Goal: Information Seeking & Learning: Learn about a topic

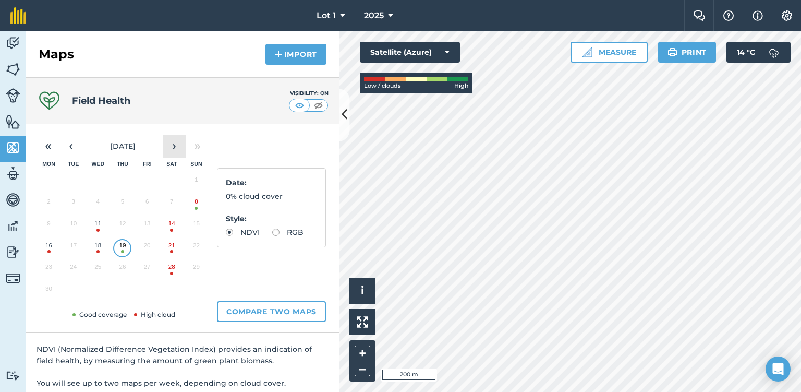
click at [171, 145] on button "›" at bounding box center [174, 146] width 23 height 23
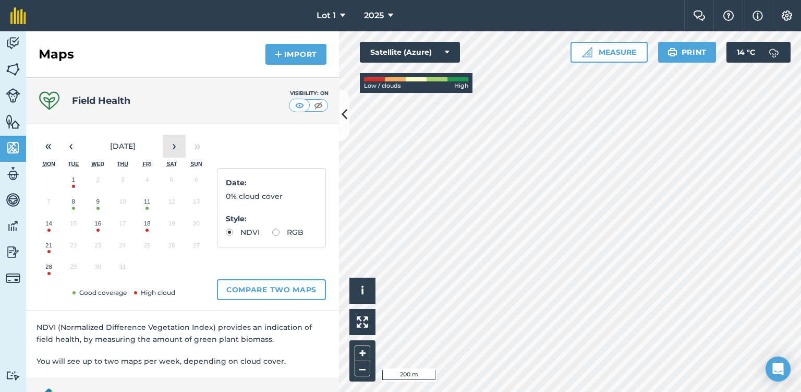
click at [171, 145] on button "›" at bounding box center [174, 146] width 23 height 23
click at [172, 185] on button "4" at bounding box center [172, 182] width 25 height 22
click at [274, 231] on label "RGB" at bounding box center [287, 231] width 31 height 7
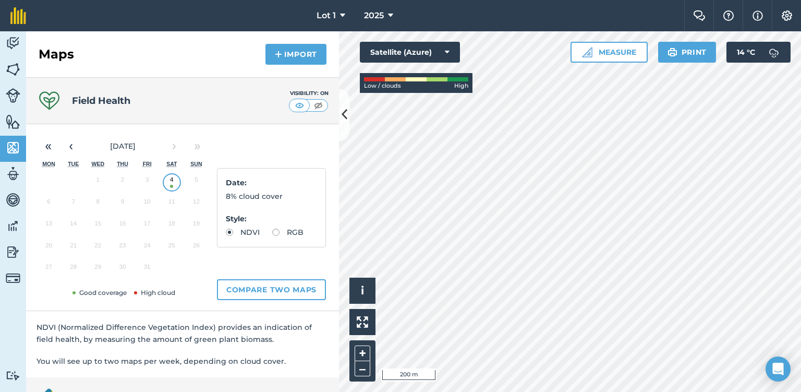
radio input "true"
click at [233, 232] on label "NDVI" at bounding box center [243, 231] width 34 height 7
radio input "true"
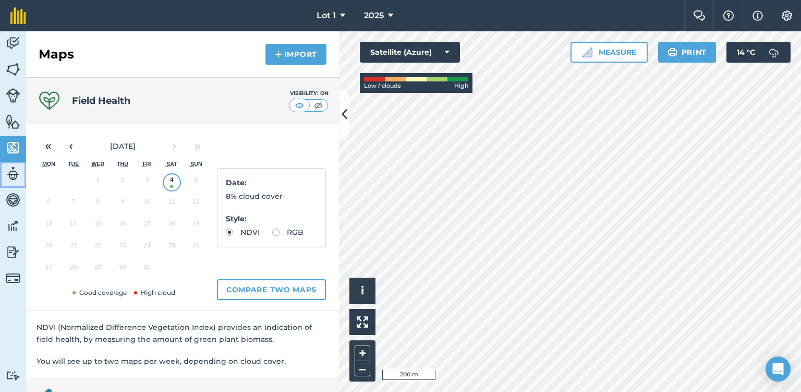
click at [13, 176] on img at bounding box center [13, 174] width 15 height 16
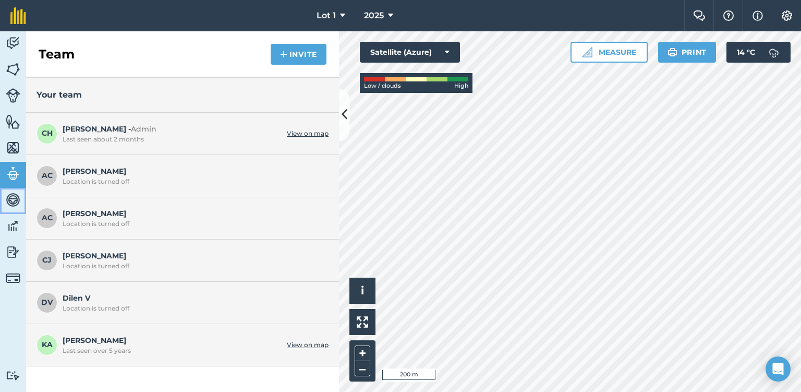
click at [15, 196] on img at bounding box center [13, 200] width 15 height 16
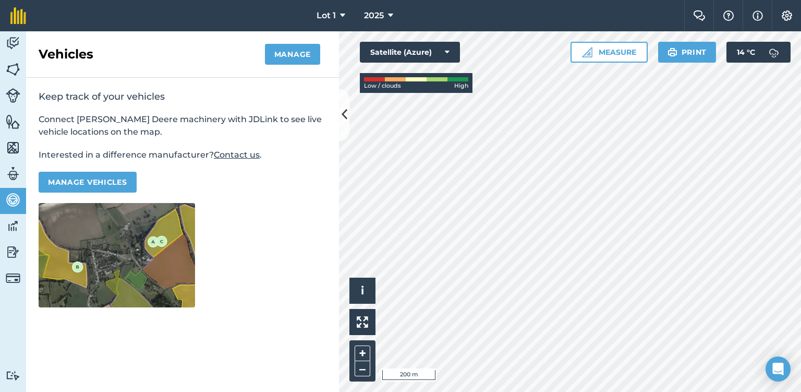
click at [120, 245] on img at bounding box center [117, 255] width 156 height 104
click at [13, 228] on img at bounding box center [13, 226] width 15 height 16
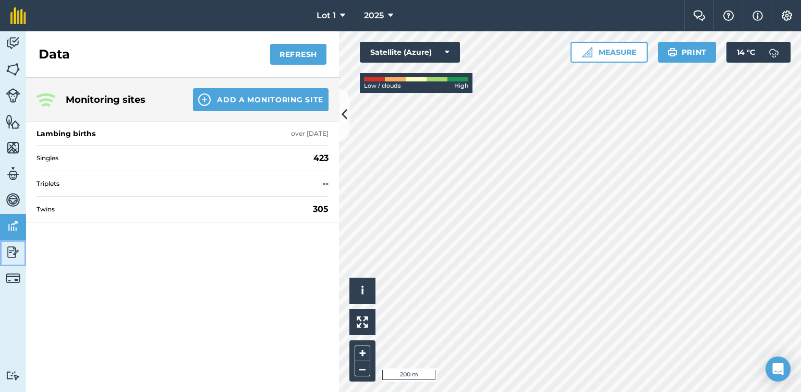
click at [11, 249] on img at bounding box center [13, 252] width 15 height 16
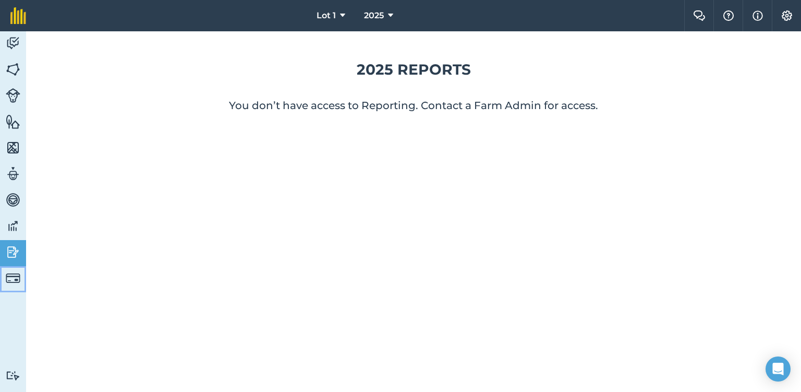
click at [11, 276] on img at bounding box center [13, 278] width 15 height 15
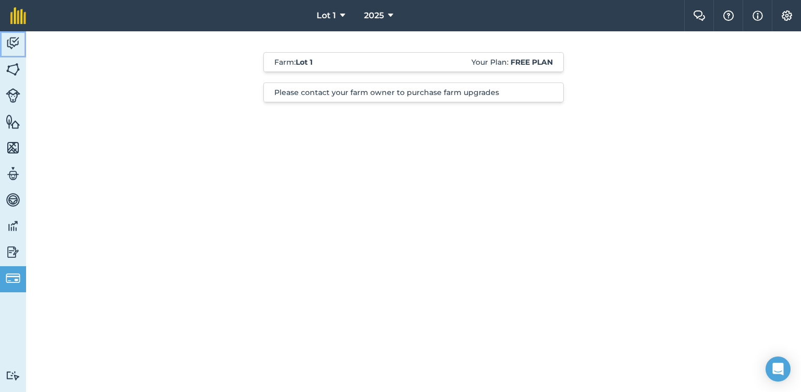
click at [14, 46] on img at bounding box center [13, 43] width 15 height 16
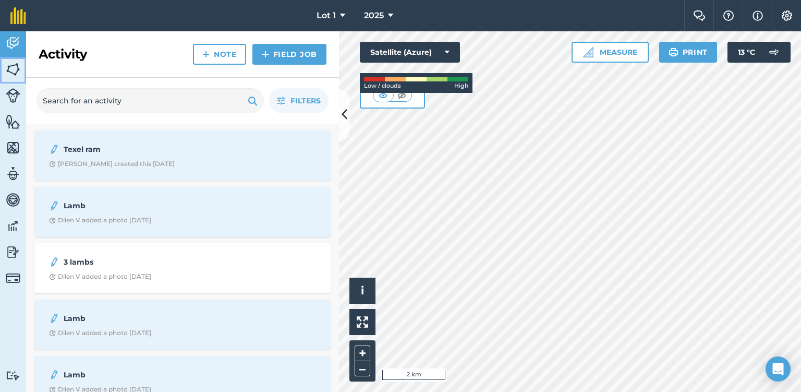
click at [14, 69] on img at bounding box center [13, 70] width 15 height 16
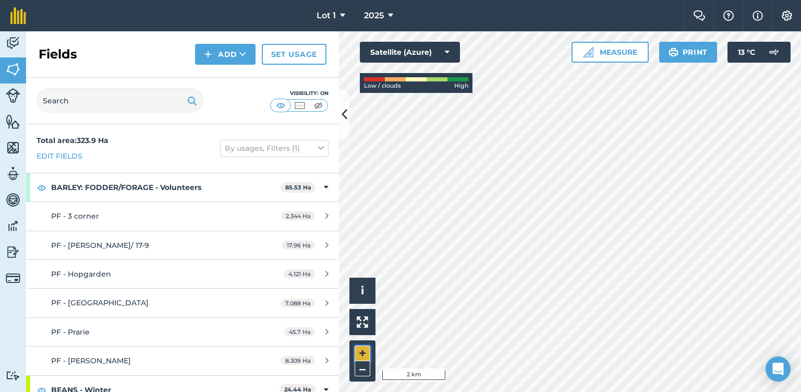
click at [360, 348] on button "+" at bounding box center [363, 353] width 16 height 16
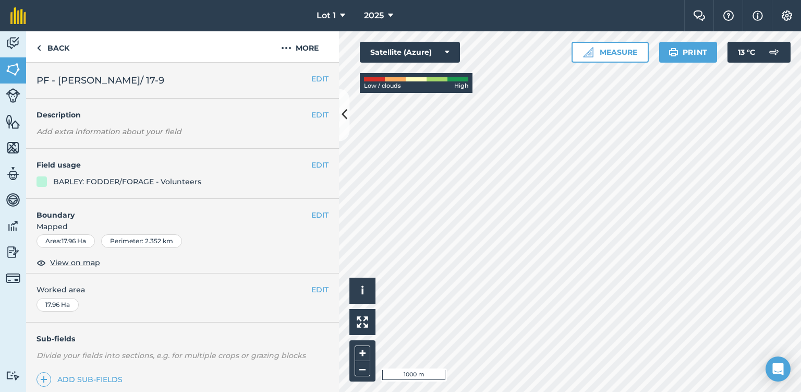
click at [220, 172] on div "EDIT Field usage BARLEY: FODDER/FORAGE - Volunteers" at bounding box center [182, 174] width 313 height 50
